Goal: Task Accomplishment & Management: Use online tool/utility

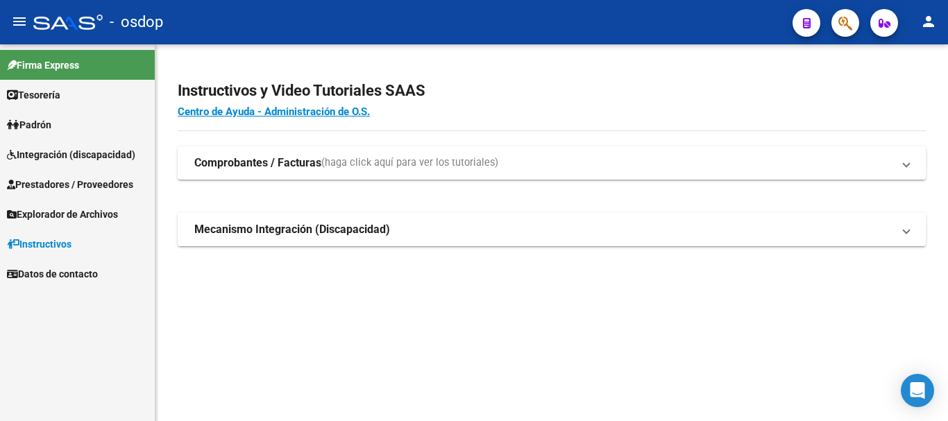
click at [108, 163] on link "Integración (discapacidad)" at bounding box center [77, 154] width 155 height 30
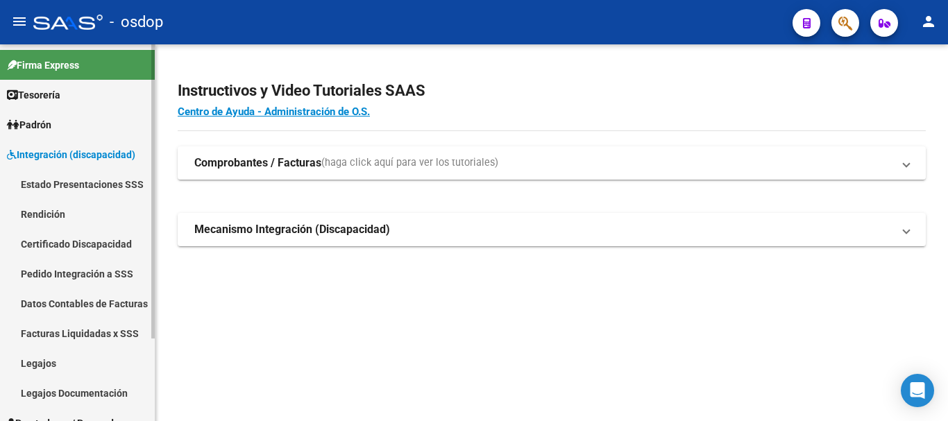
click at [46, 361] on link "Legajos" at bounding box center [77, 363] width 155 height 30
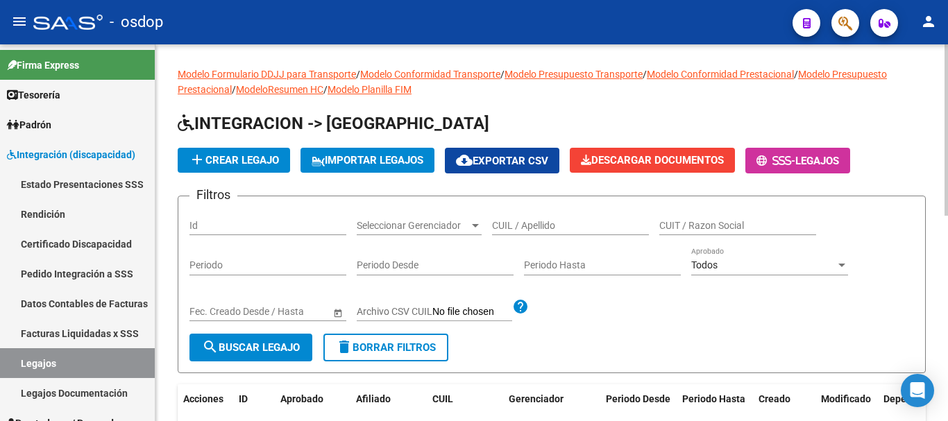
click at [549, 224] on input "CUIL / Apellido" at bounding box center [570, 226] width 157 height 12
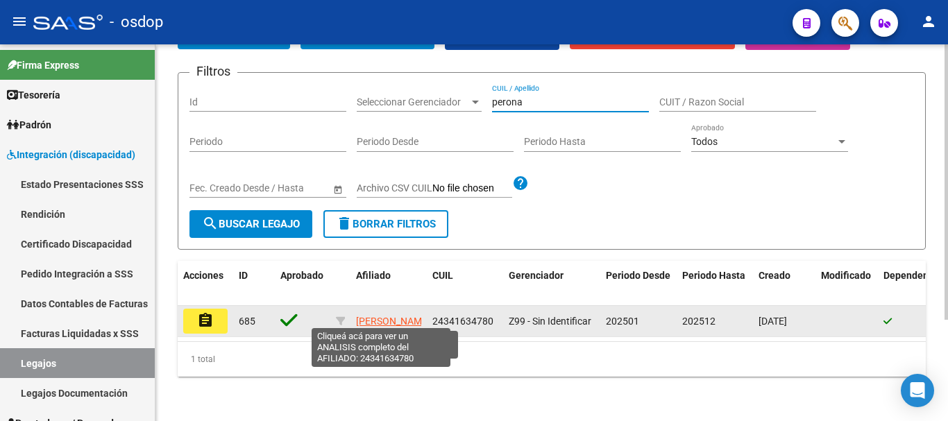
type input "perona"
click at [371, 316] on span "PERONA ANTONELA" at bounding box center [393, 321] width 74 height 11
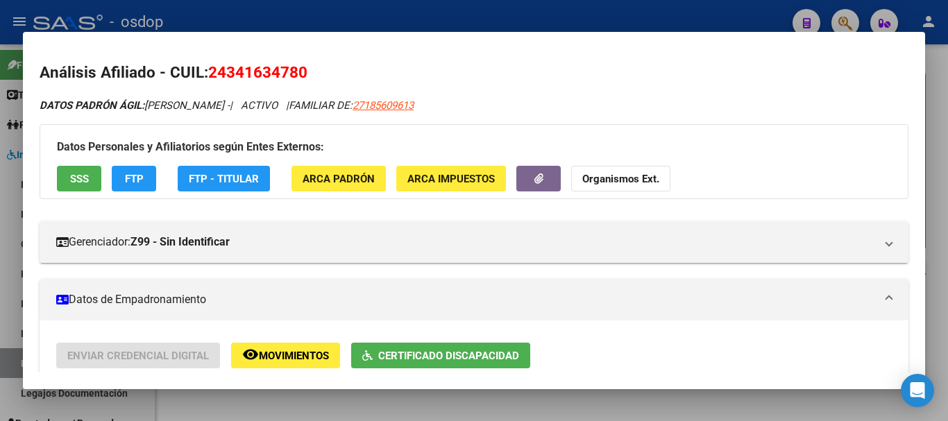
click at [565, 414] on div at bounding box center [474, 210] width 948 height 421
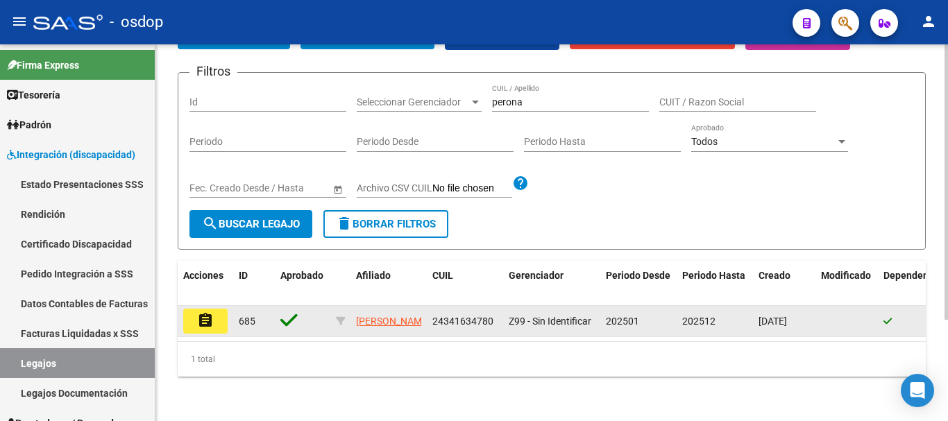
click at [191, 309] on button "assignment" at bounding box center [205, 321] width 44 height 25
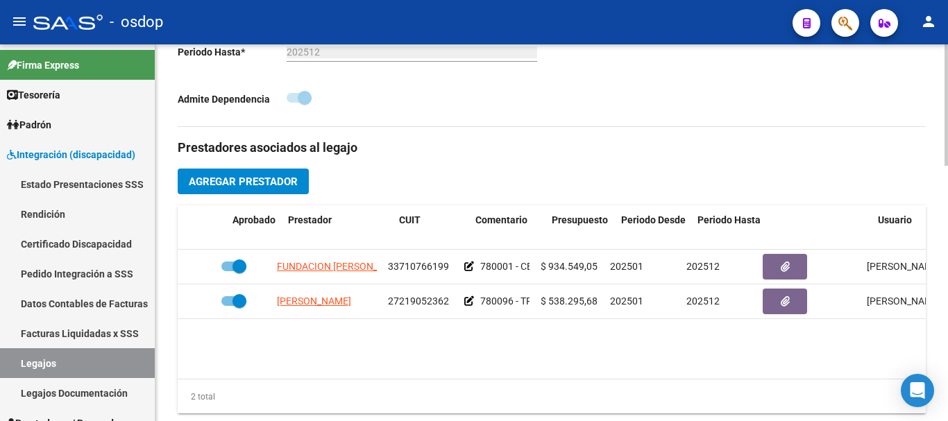
scroll to position [0, 5]
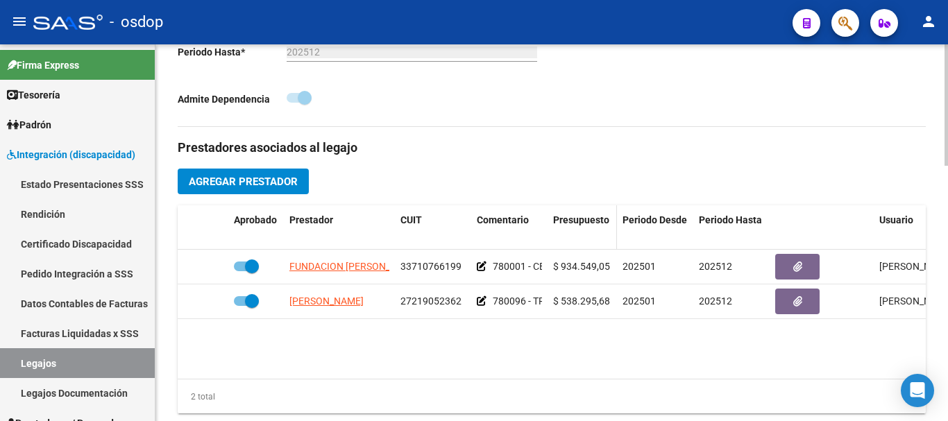
drag, startPoint x: 549, startPoint y: 220, endPoint x: 561, endPoint y: 220, distance: 11.8
click at [561, 220] on datatable-header-cell "Presupuesto" at bounding box center [581, 228] width 69 height 46
drag, startPoint x: 544, startPoint y: 221, endPoint x: 633, endPoint y: 221, distance: 89.5
click at [633, 221] on div "Aprobado Prestador CUIT Comentario Presupuesto Periodo Desde Periodo Hasta Usua…" at bounding box center [599, 228] width 853 height 46
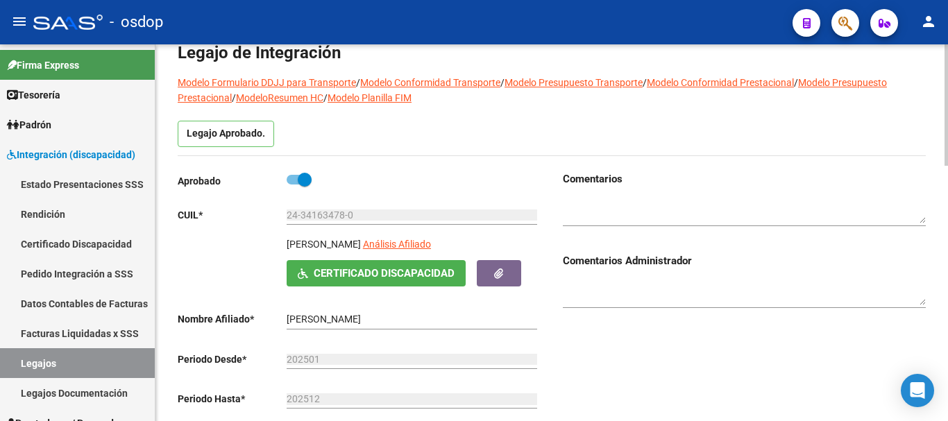
scroll to position [416, 0]
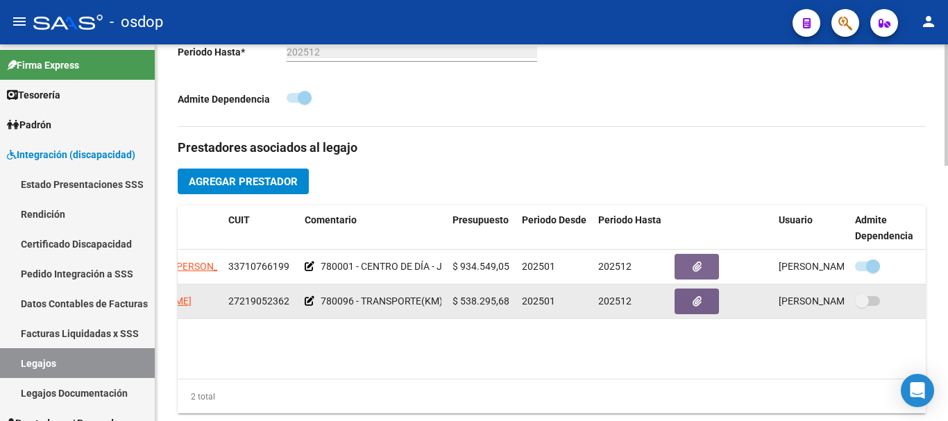
click at [864, 307] on span at bounding box center [862, 301] width 14 height 14
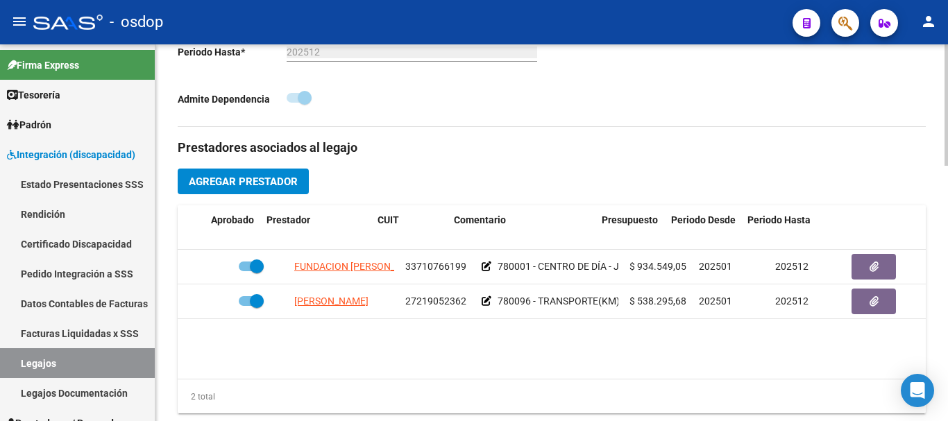
scroll to position [0, 177]
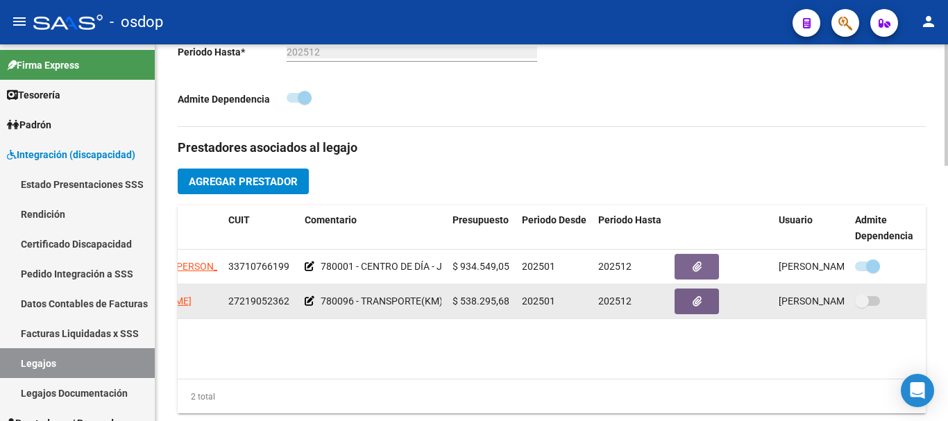
click at [869, 298] on span at bounding box center [867, 301] width 25 height 10
click at [869, 300] on span at bounding box center [867, 301] width 25 height 10
click at [864, 302] on span at bounding box center [862, 301] width 14 height 14
click at [864, 303] on span at bounding box center [862, 301] width 14 height 14
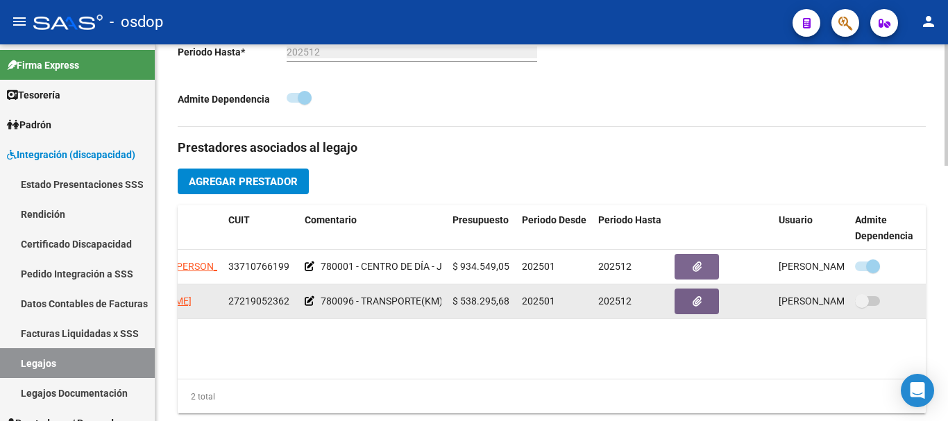
click at [864, 303] on span at bounding box center [862, 301] width 14 height 14
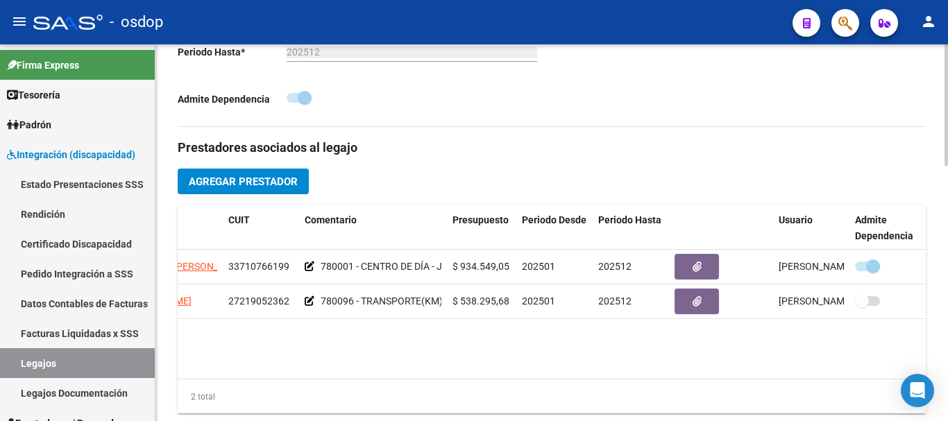
drag, startPoint x: 606, startPoint y: 384, endPoint x: 407, endPoint y: 377, distance: 199.2
click at [407, 379] on div "Aprobado Prestador CUIT Comentario Presupuesto Periodo Desde Periodo Hasta Usua…" at bounding box center [552, 309] width 748 height 209
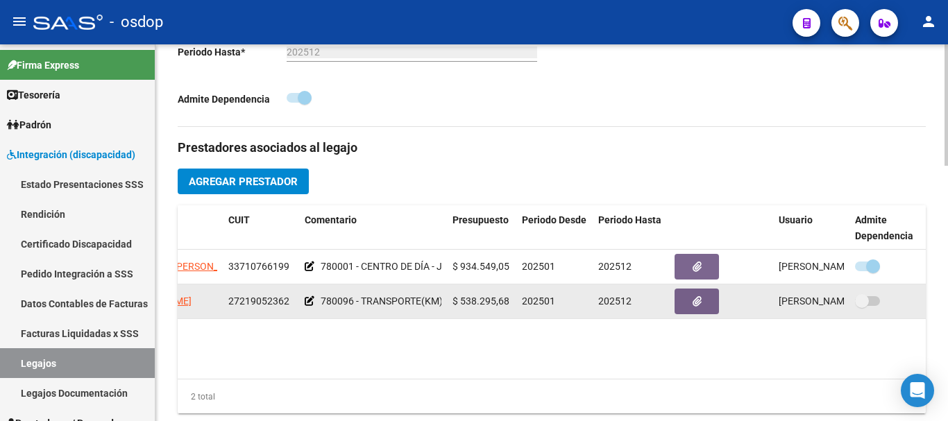
click at [867, 299] on span at bounding box center [862, 301] width 14 height 14
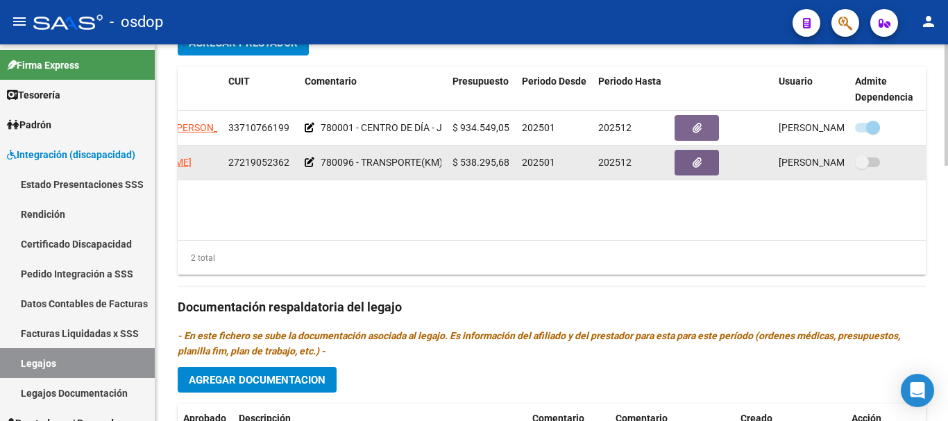
click at [861, 162] on span at bounding box center [862, 162] width 14 height 14
click at [858, 162] on span at bounding box center [862, 162] width 14 height 14
click at [860, 164] on span at bounding box center [862, 162] width 14 height 14
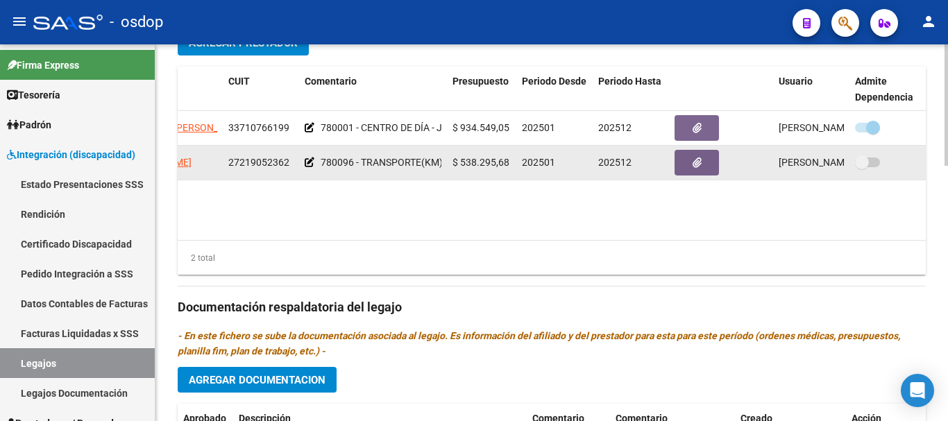
click at [860, 164] on span at bounding box center [862, 162] width 14 height 14
click at [821, 168] on span "Graciela Benitez 20/03/2025" at bounding box center [832, 162] width 109 height 11
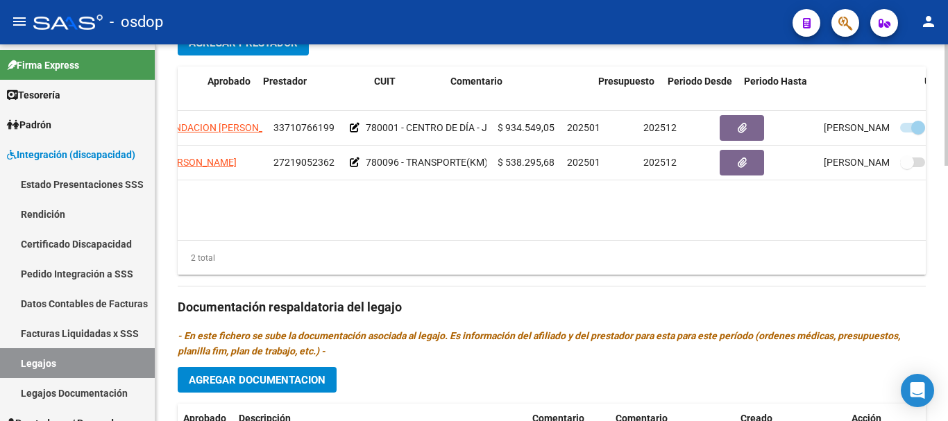
scroll to position [0, 0]
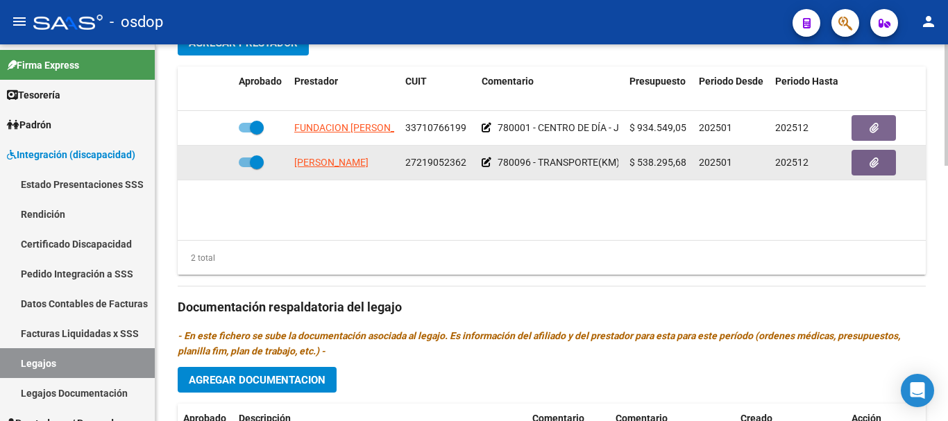
click at [484, 162] on icon at bounding box center [486, 162] width 10 height 10
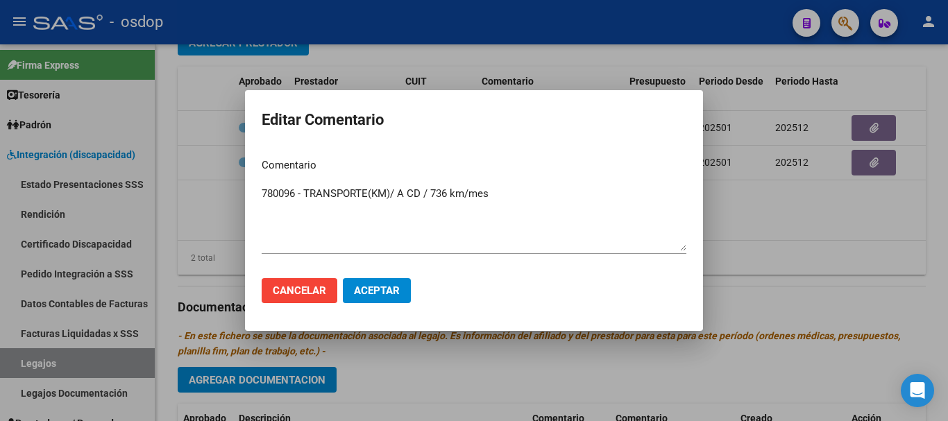
click at [755, 212] on div at bounding box center [474, 210] width 948 height 421
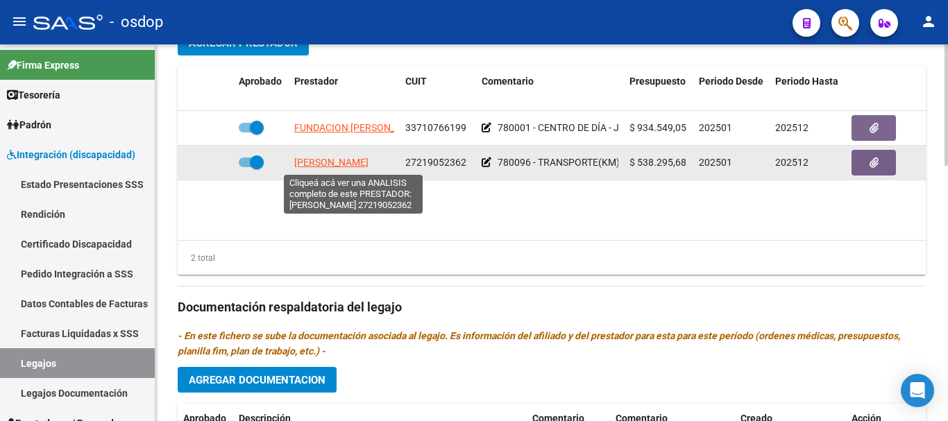
click at [350, 164] on span "CUTTELA CARINA BEATRIZ" at bounding box center [331, 162] width 74 height 11
type textarea "27219052362"
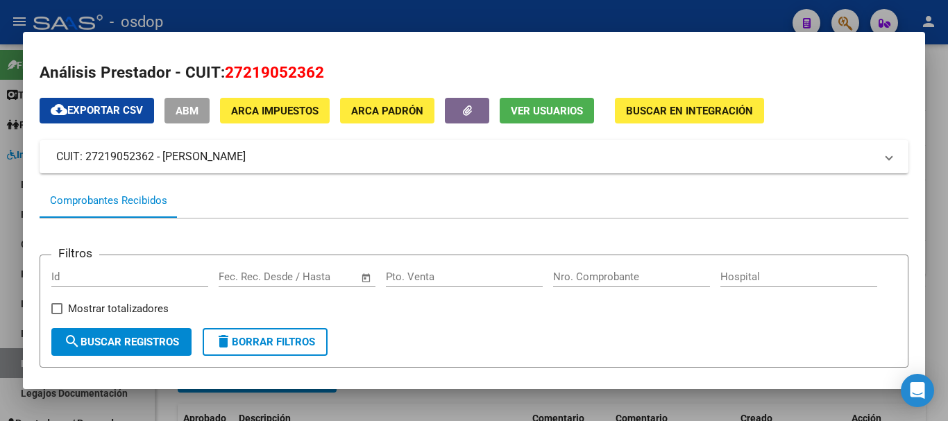
click at [712, 26] on div at bounding box center [474, 210] width 948 height 421
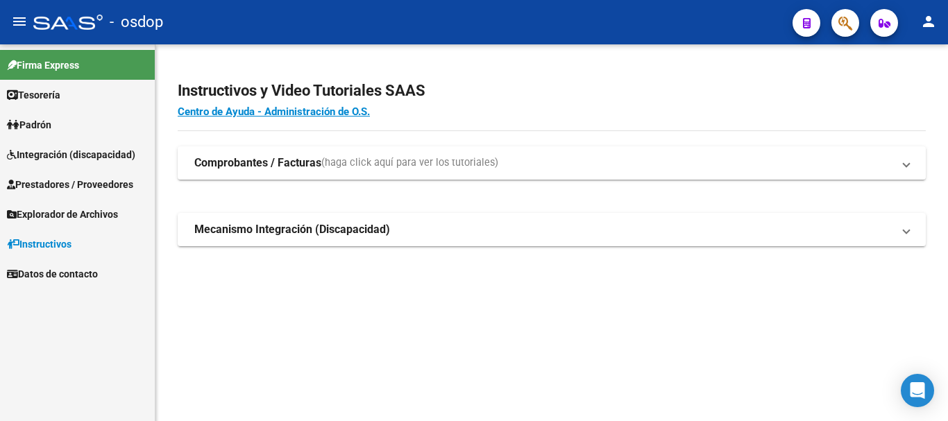
click at [113, 185] on span "Prestadores / Proveedores" at bounding box center [70, 184] width 126 height 15
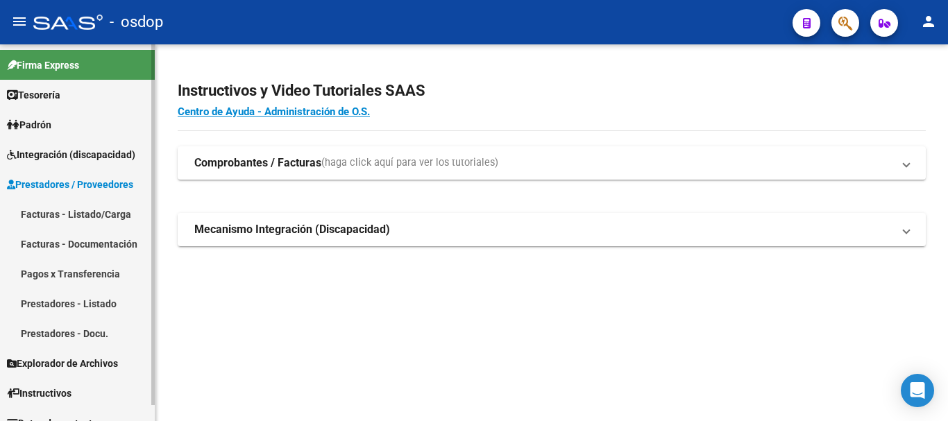
click at [90, 211] on link "Facturas - Listado/Carga" at bounding box center [77, 214] width 155 height 30
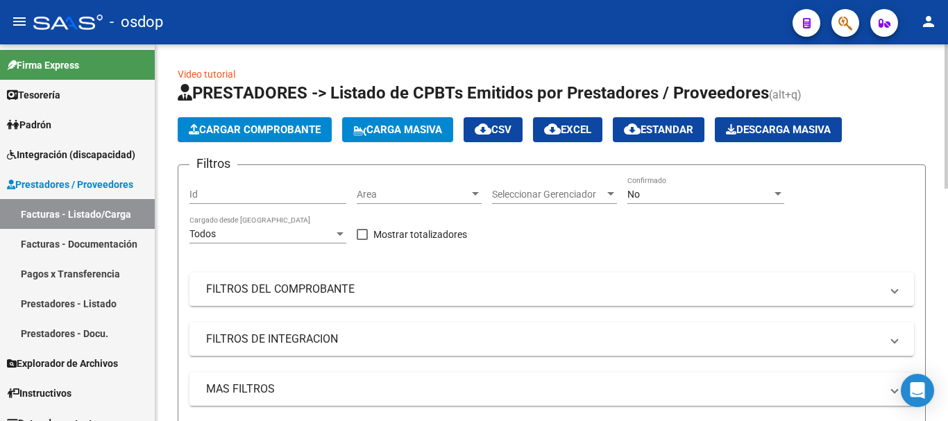
scroll to position [69, 0]
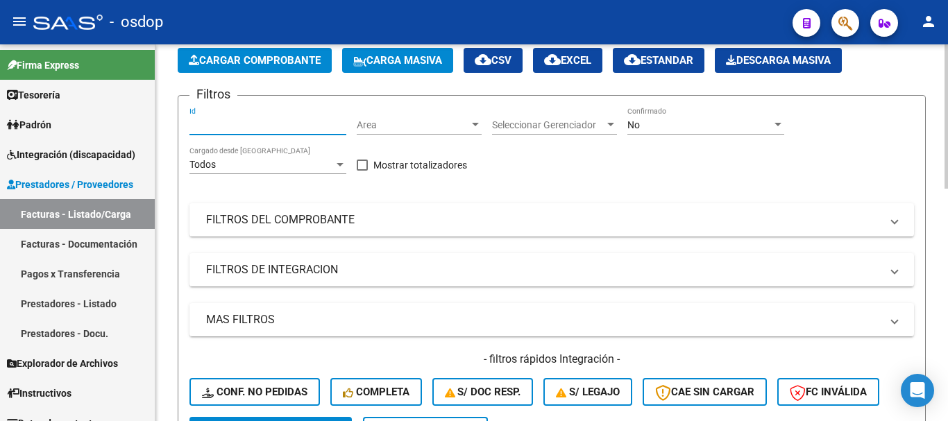
click at [287, 125] on input "Id" at bounding box center [267, 125] width 157 height 12
paste input "27219052362"
type input "27219052362"
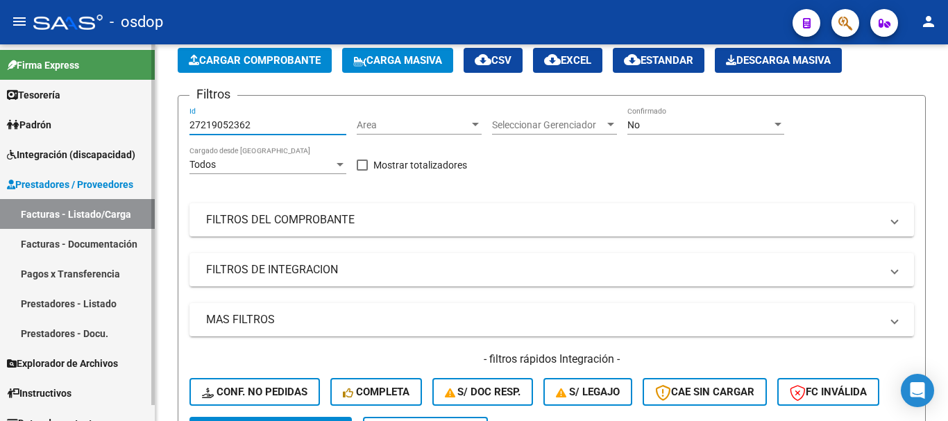
drag, startPoint x: 311, startPoint y: 125, endPoint x: 128, endPoint y: 127, distance: 183.2
click at [128, 127] on mat-sidenav-container "Firma Express Tesorería Extractos Procesados (csv) Extractos Originales (pdf) P…" at bounding box center [474, 232] width 948 height 377
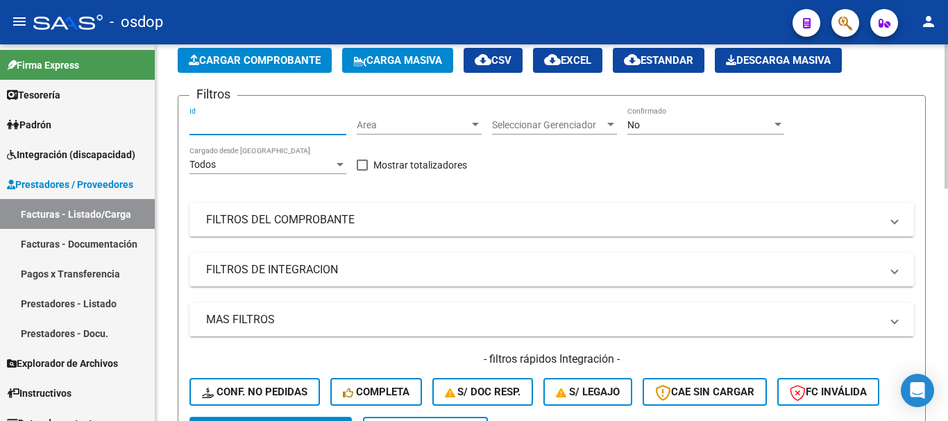
paste input "240616"
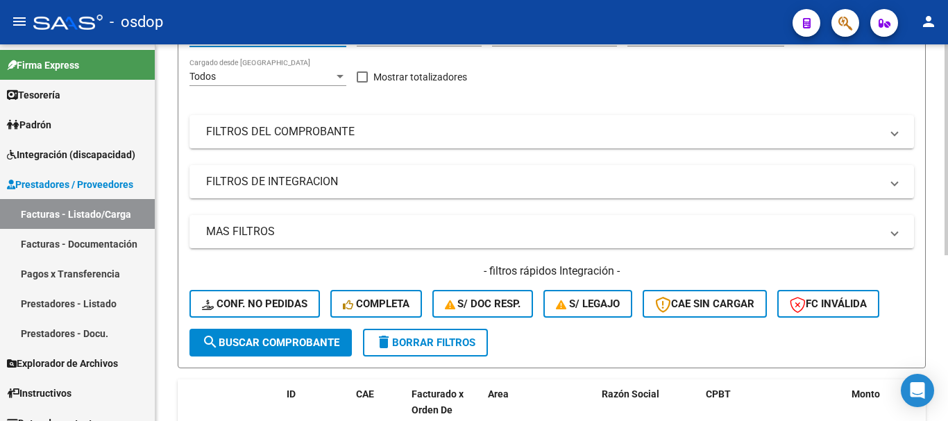
scroll to position [88, 0]
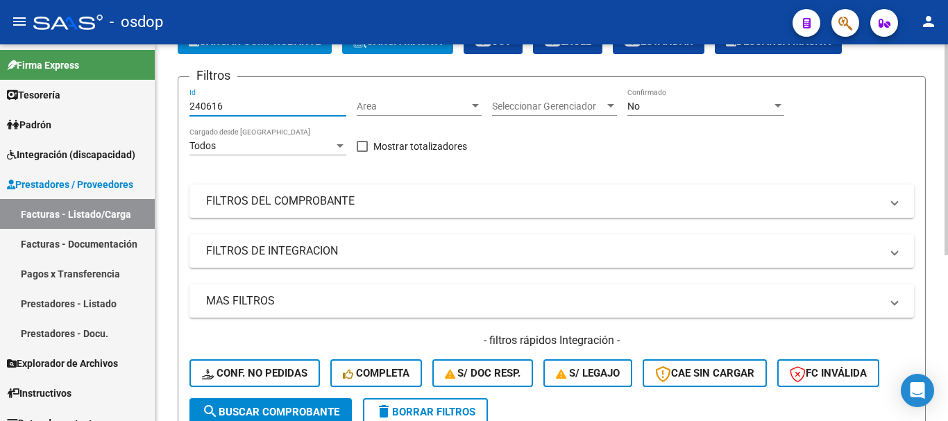
type input "240616"
click at [282, 198] on mat-panel-title "FILTROS DEL COMPROBANTE" at bounding box center [543, 201] width 674 height 15
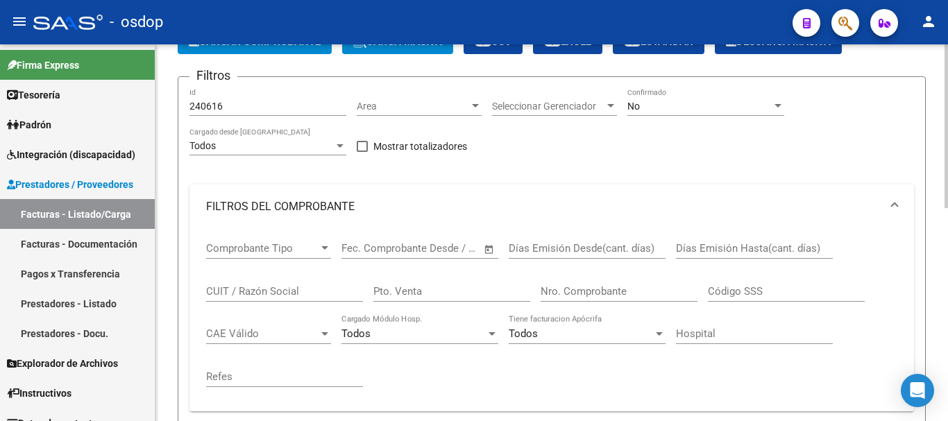
click at [282, 199] on mat-panel-title "FILTROS DEL COMPROBANTE" at bounding box center [543, 206] width 674 height 15
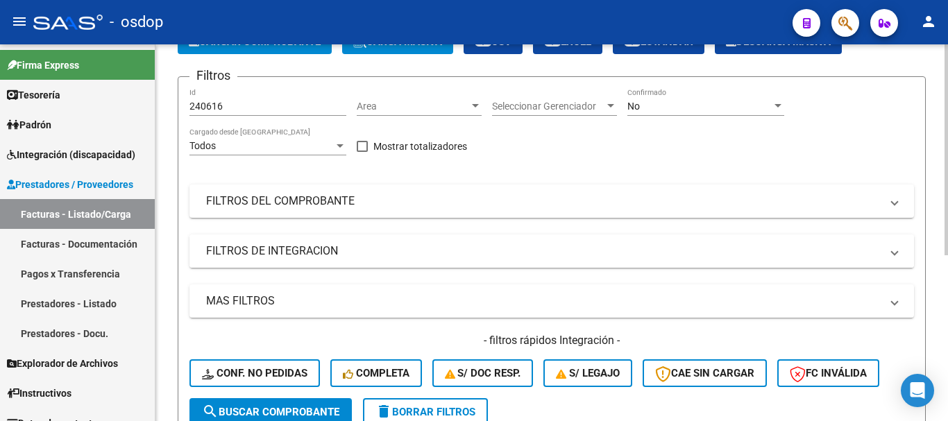
click at [284, 253] on mat-panel-title "FILTROS DE INTEGRACION" at bounding box center [543, 251] width 674 height 15
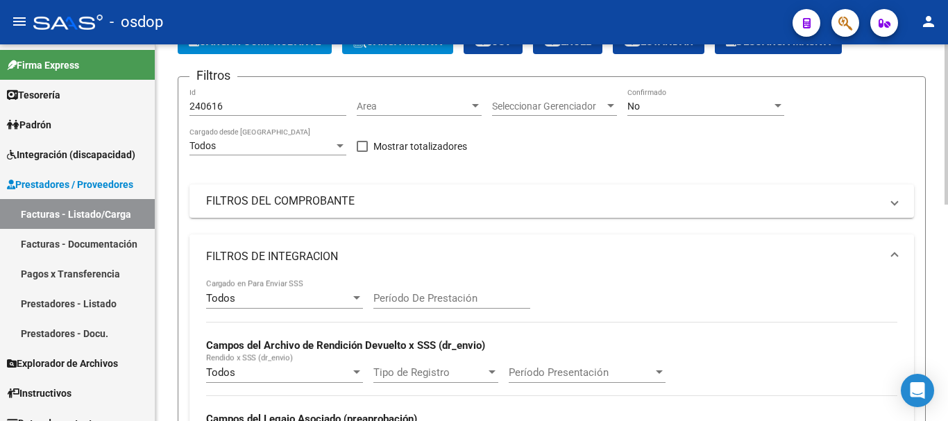
click at [284, 253] on mat-panel-title "FILTROS DE INTEGRACION" at bounding box center [543, 256] width 674 height 15
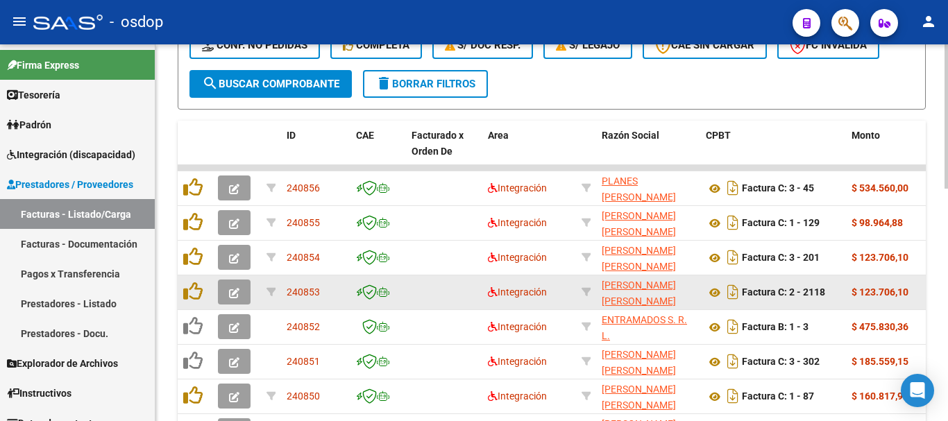
scroll to position [608, 0]
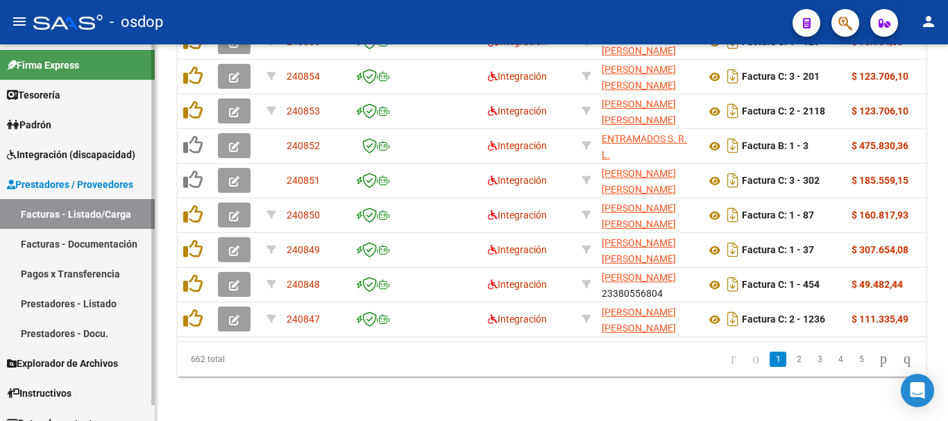
click at [62, 147] on span "Integración (discapacidad)" at bounding box center [71, 154] width 128 height 15
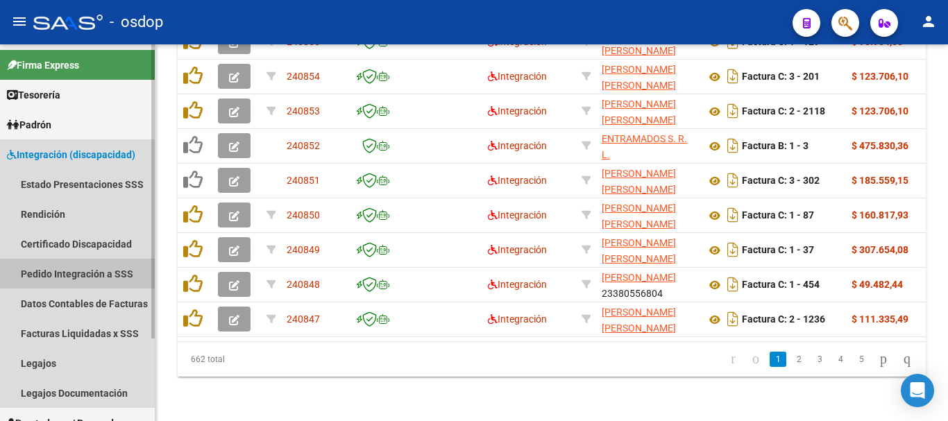
click at [78, 273] on link "Pedido Integración a SSS" at bounding box center [77, 274] width 155 height 30
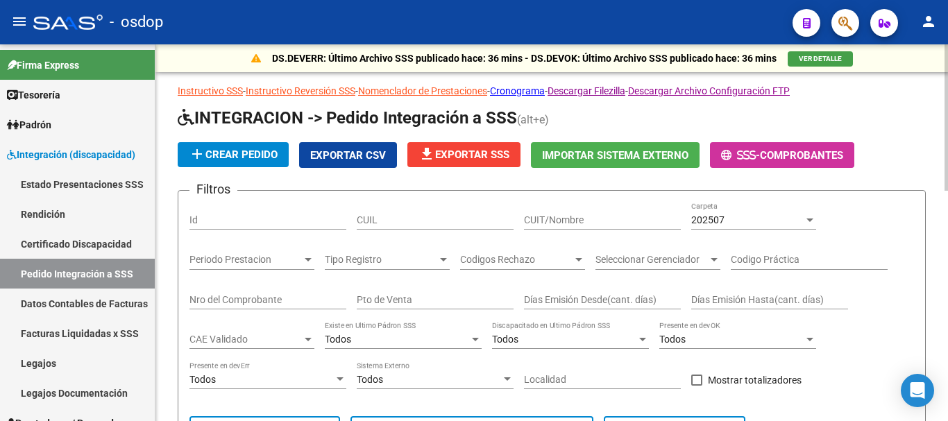
click at [358, 155] on span "Exportar CSV" at bounding box center [348, 155] width 76 height 12
